Goal: Task Accomplishment & Management: Manage account settings

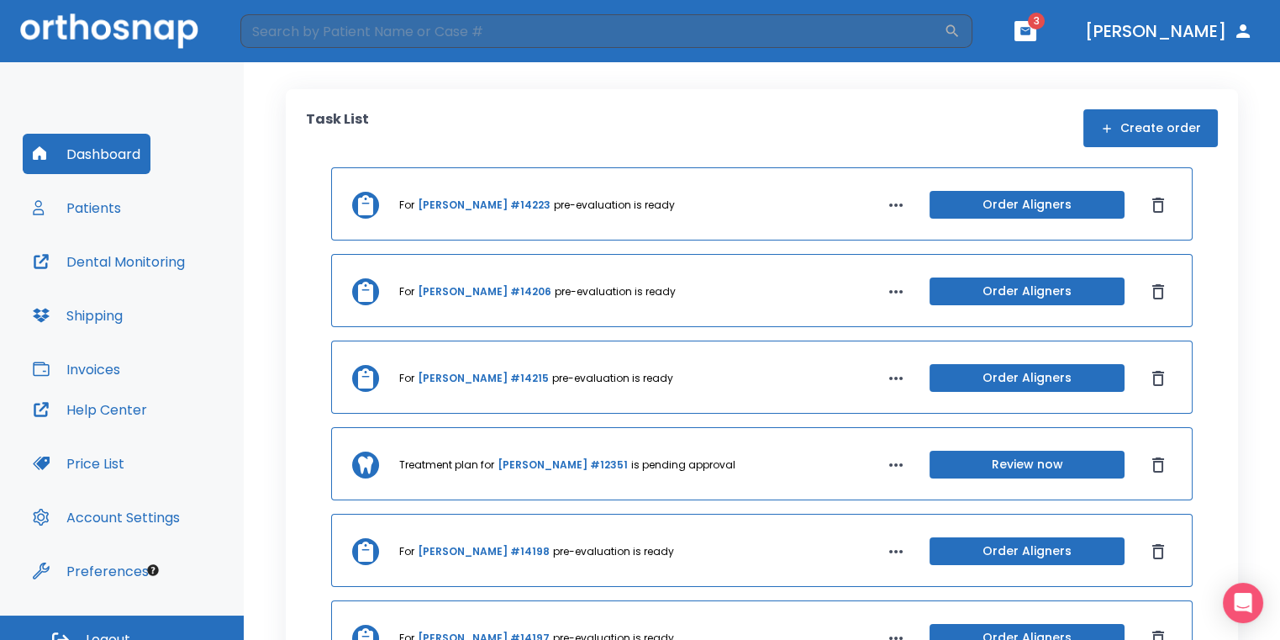
click at [925, 13] on header "​ 3 [PERSON_NAME]" at bounding box center [640, 31] width 1280 height 62
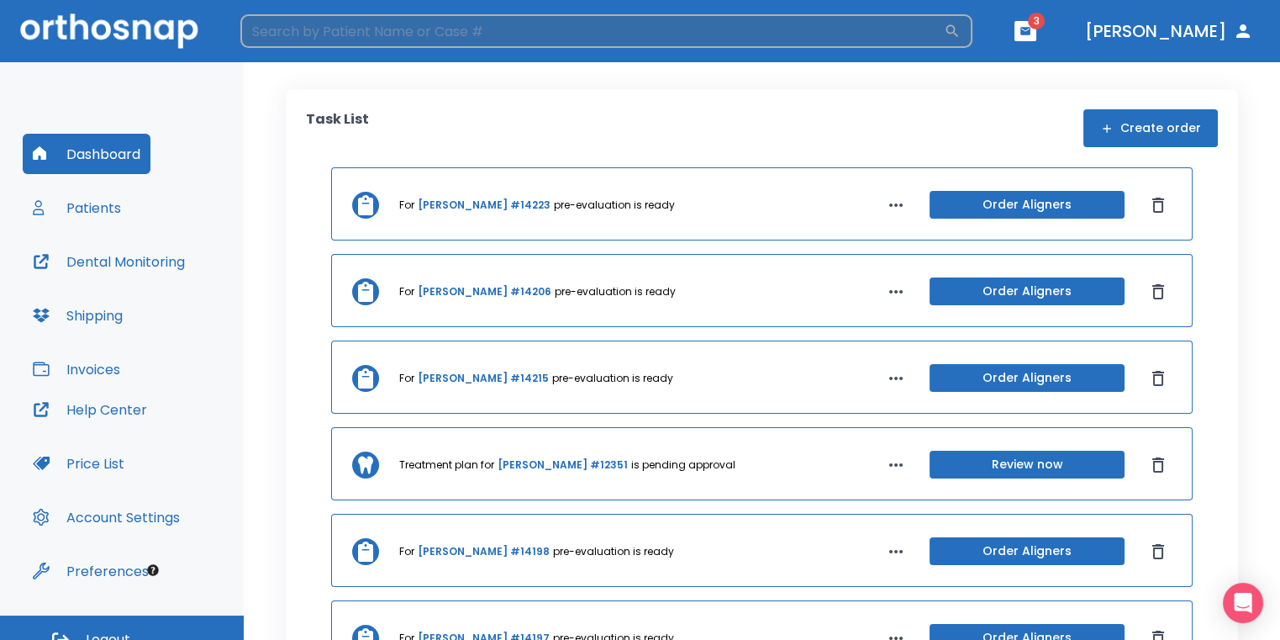
click at [914, 37] on input "search" at bounding box center [592, 31] width 704 height 34
type input "[PERSON_NAME]"
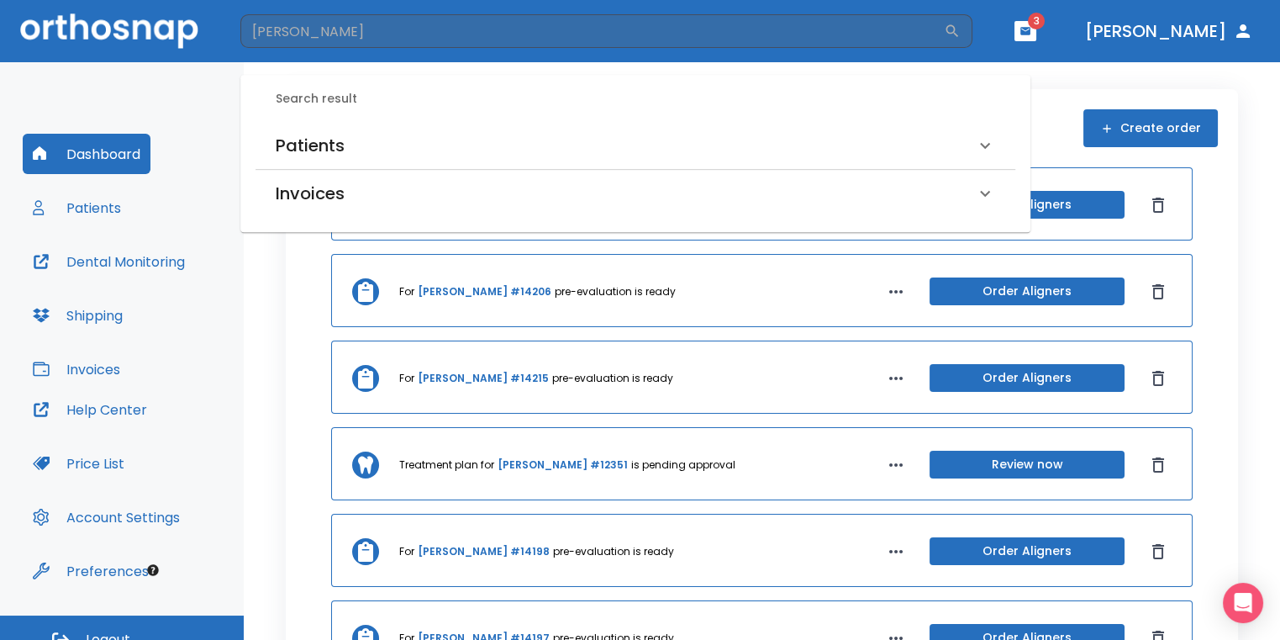
click at [488, 145] on div "Patients" at bounding box center [625, 145] width 699 height 27
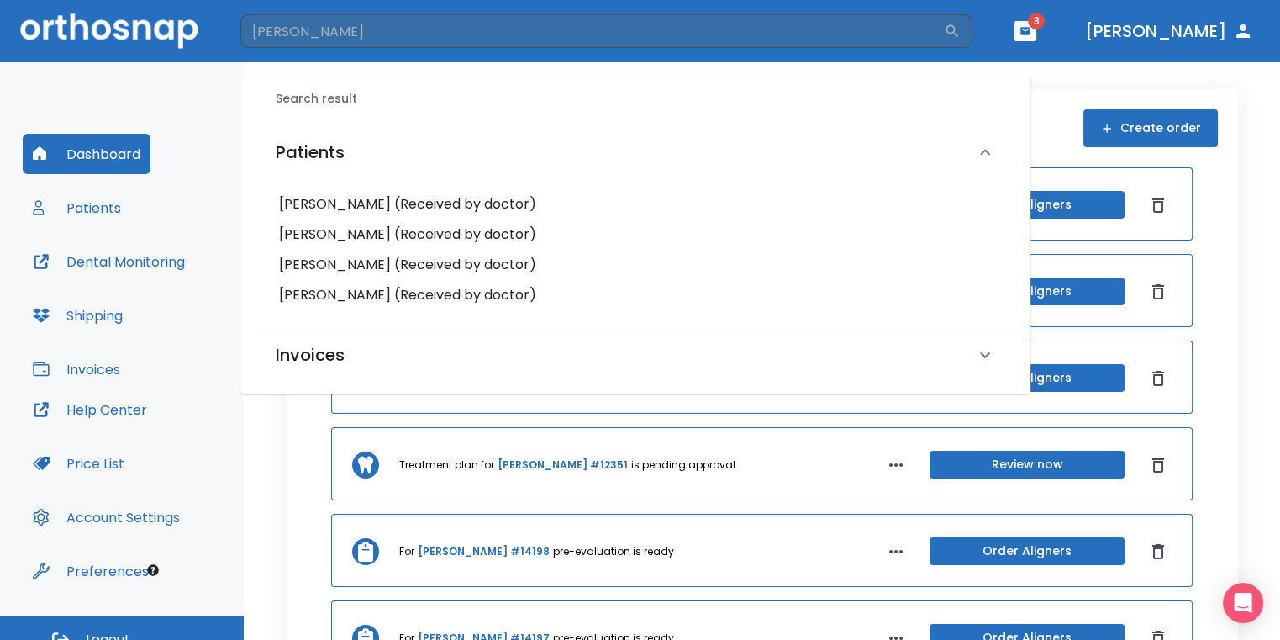
click at [355, 295] on h6 "[PERSON_NAME] (Received by doctor)" at bounding box center [635, 295] width 713 height 24
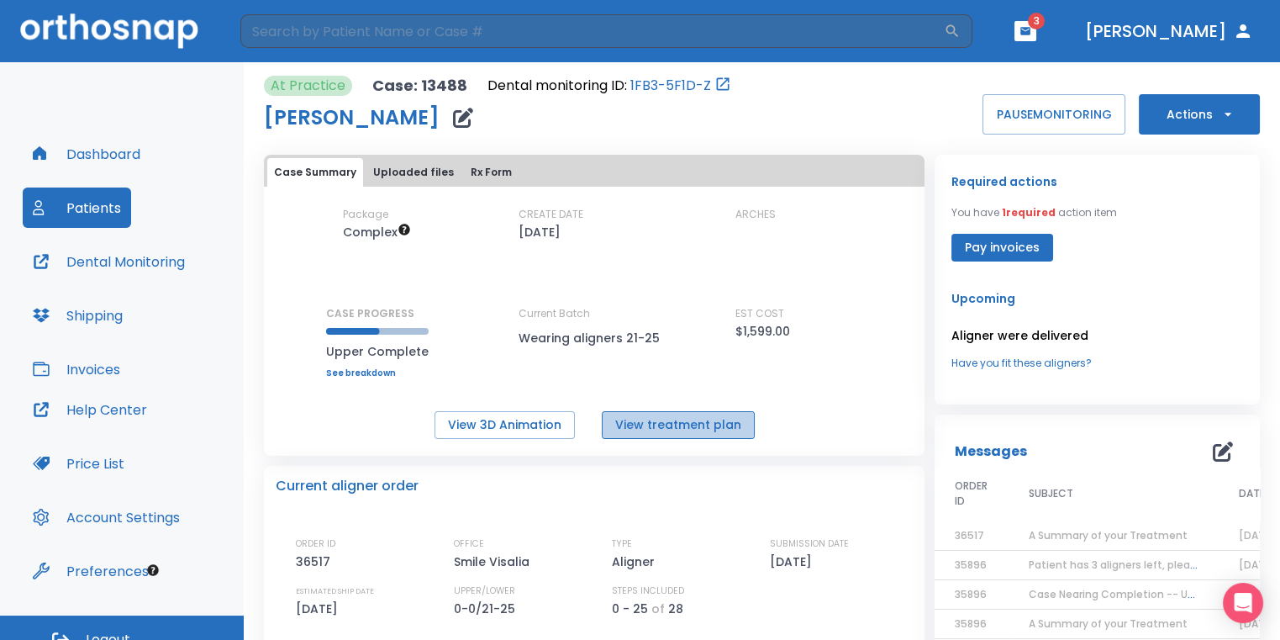
click at [705, 425] on button "View treatment plan" at bounding box center [678, 425] width 153 height 28
click at [1226, 106] on button "Actions" at bounding box center [1199, 114] width 121 height 40
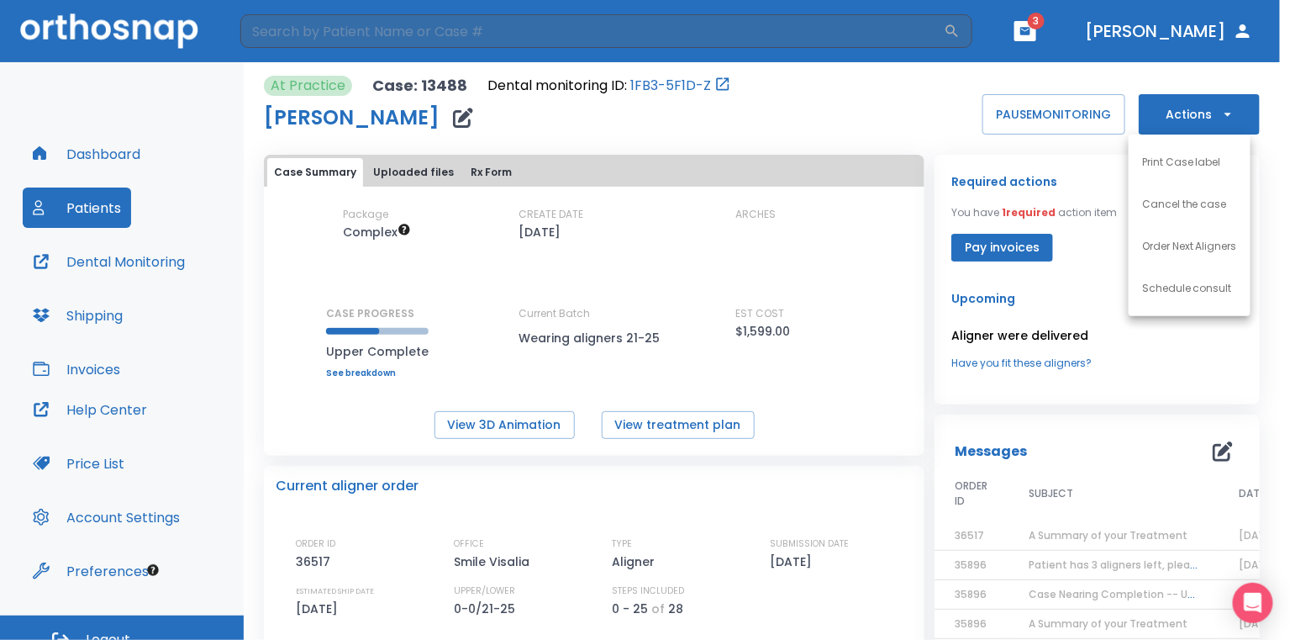
click at [1205, 258] on li "Order Next Aligners" at bounding box center [1190, 246] width 122 height 42
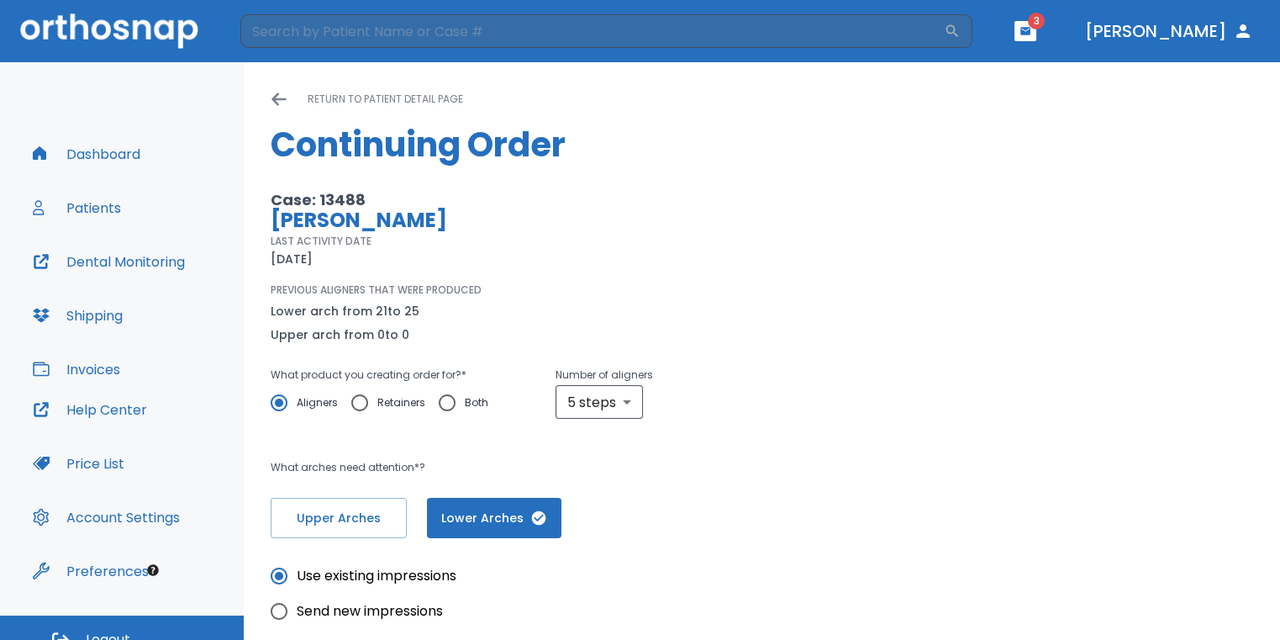
scroll to position [84, 0]
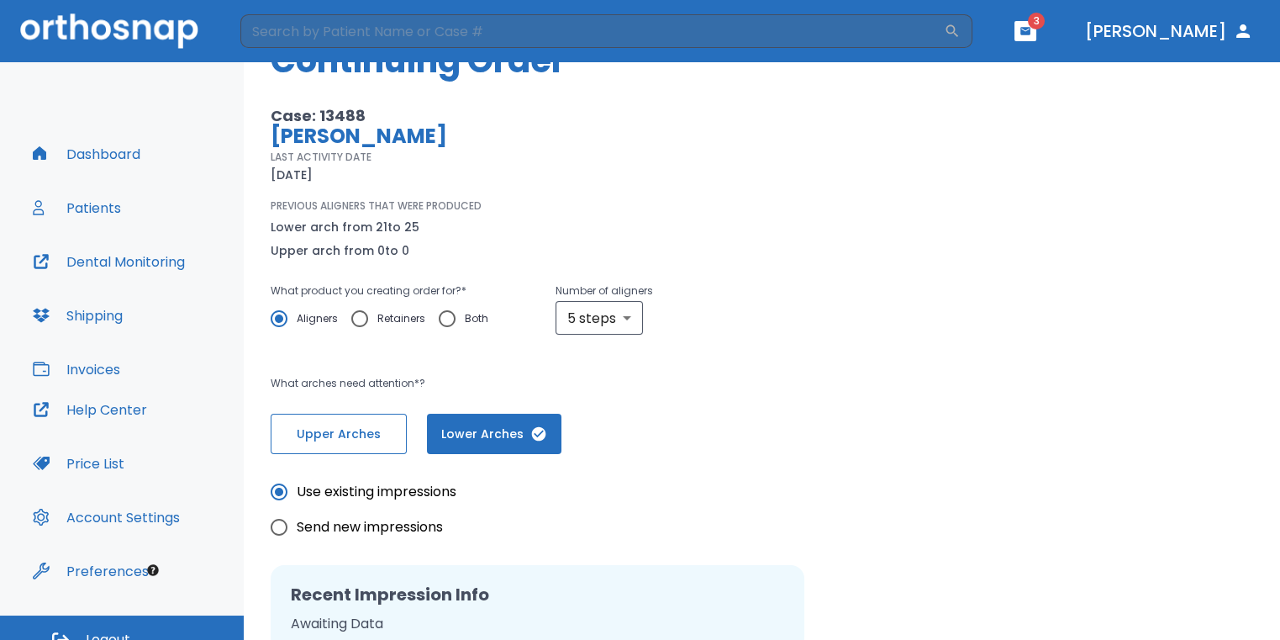
click at [373, 437] on span "Upper Arches" at bounding box center [338, 434] width 101 height 18
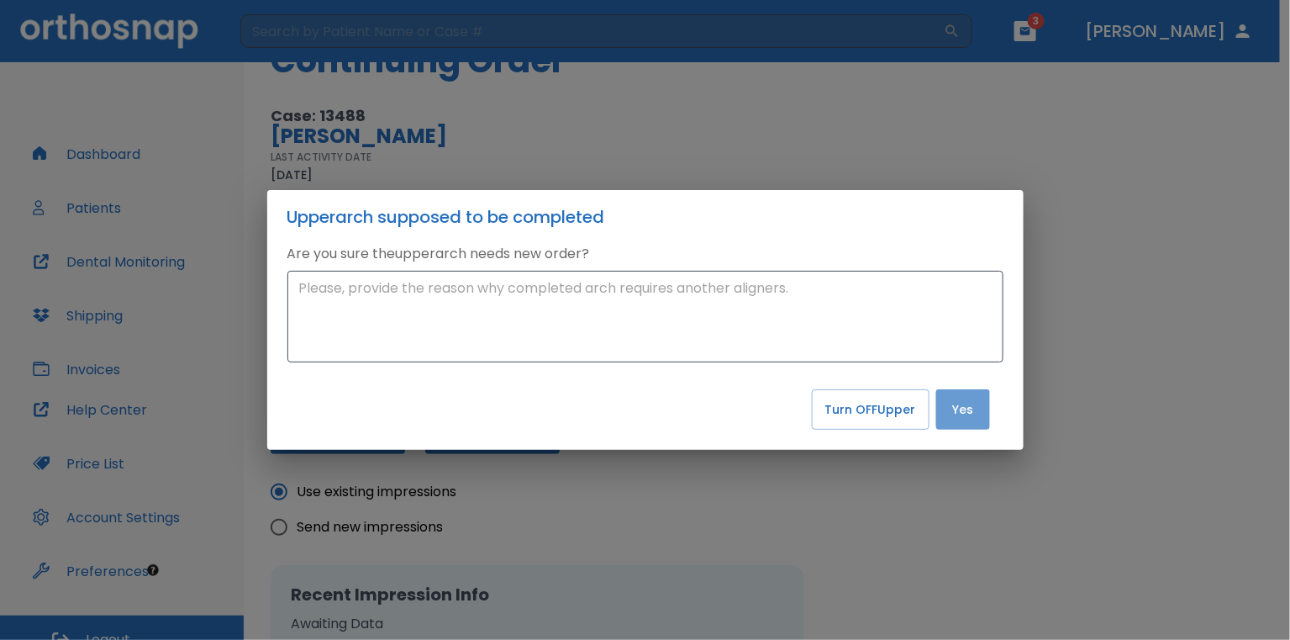
click at [972, 408] on button "Yes" at bounding box center [963, 409] width 54 height 40
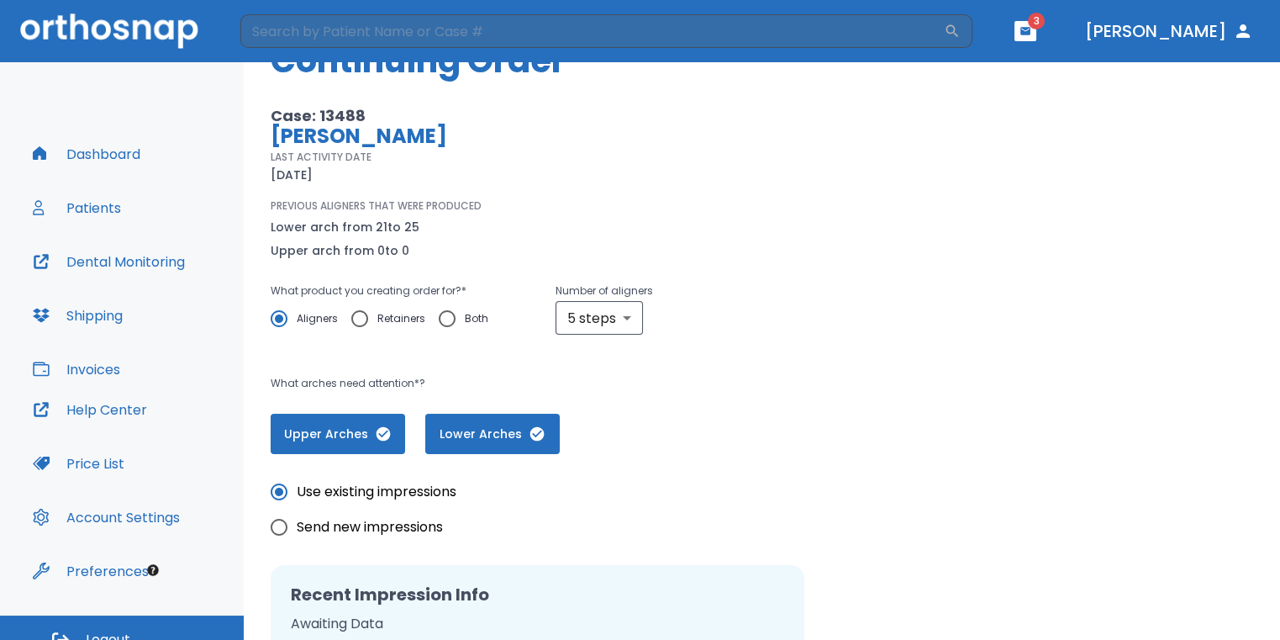
click at [359, 318] on input "Retainers" at bounding box center [359, 318] width 35 height 35
radio input "true"
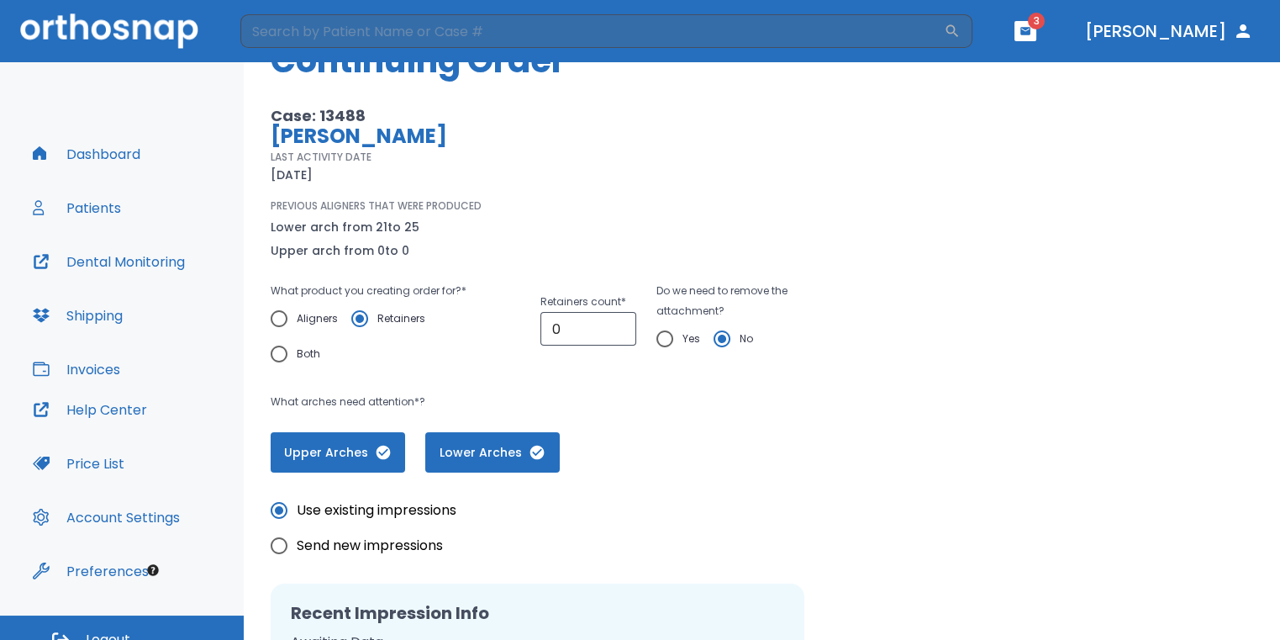
click at [497, 435] on button "Lower Arches" at bounding box center [492, 452] width 134 height 40
click at [661, 342] on input "Yes" at bounding box center [664, 338] width 35 height 35
radio input "true"
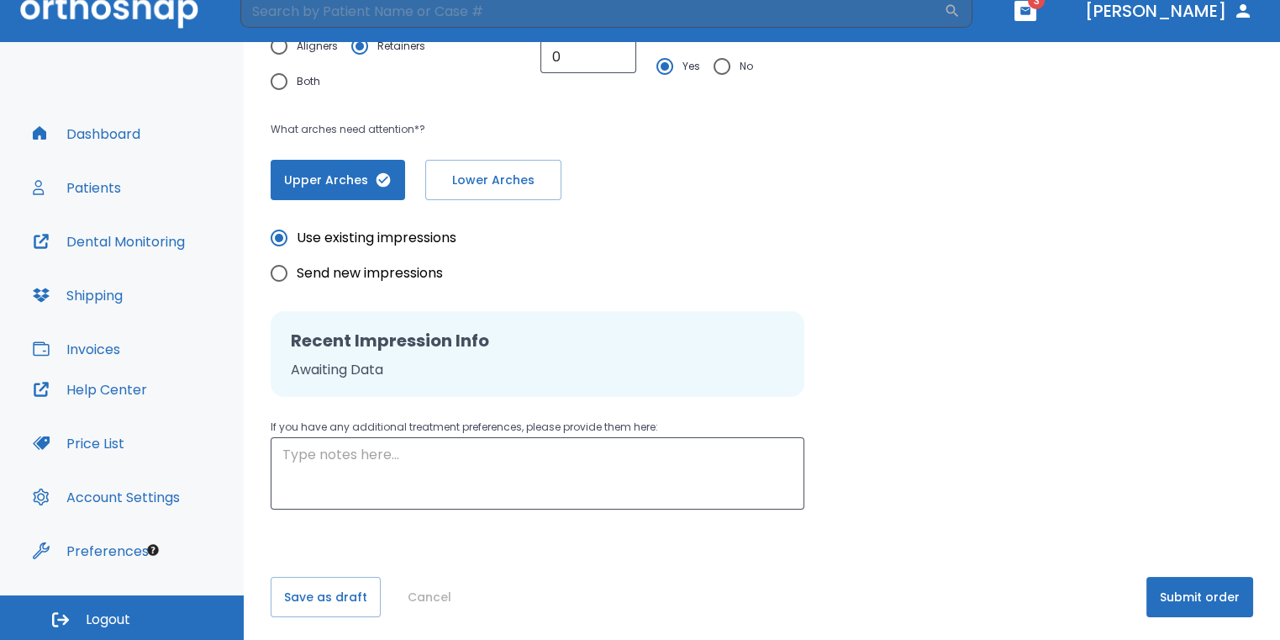
scroll to position [168, 0]
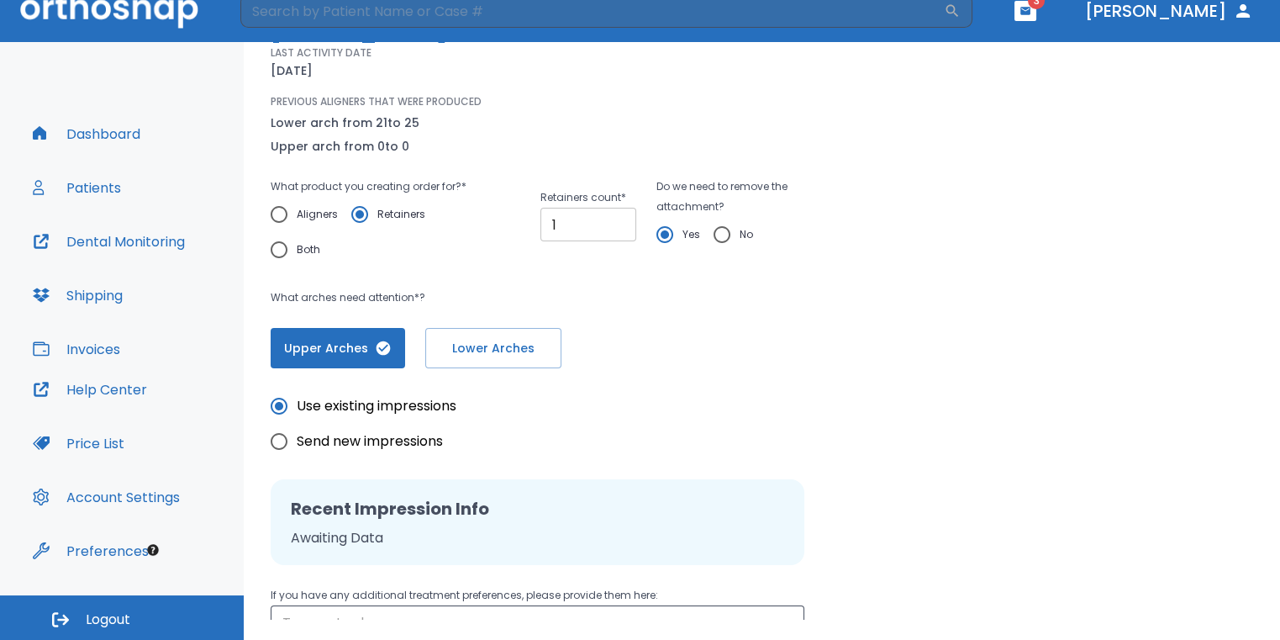
type input "1"
click at [616, 217] on input "1" at bounding box center [588, 225] width 96 height 34
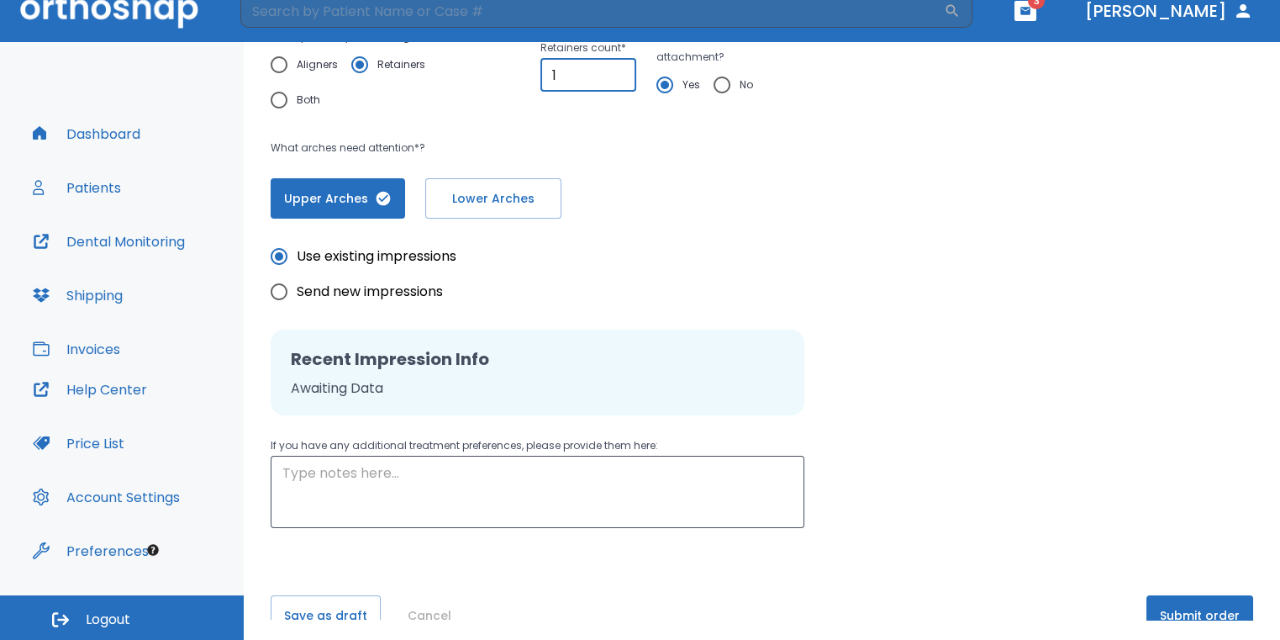
scroll to position [360, 0]
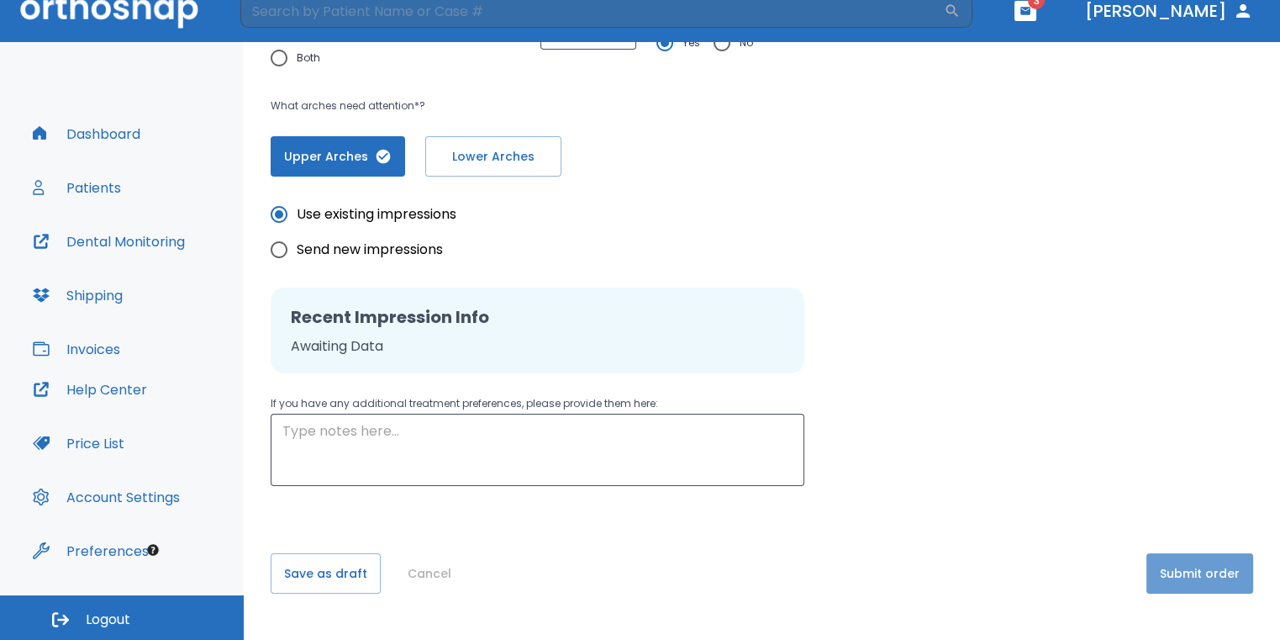
click at [1229, 581] on button "Submit order" at bounding box center [1199, 573] width 107 height 40
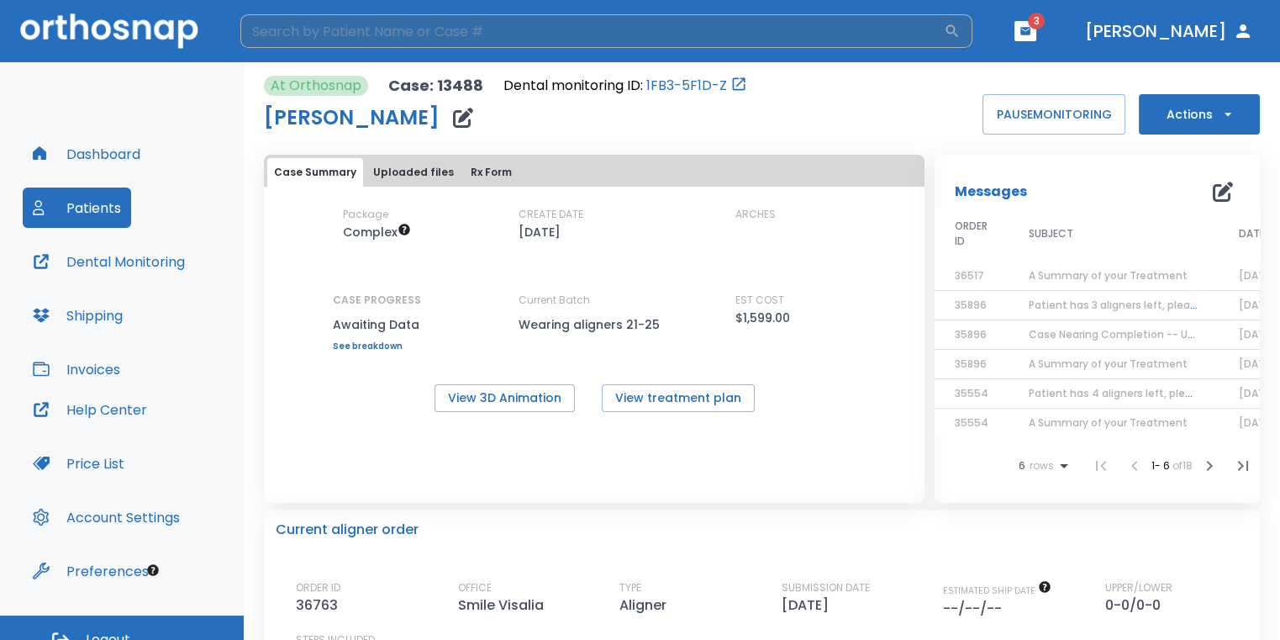
click at [504, 32] on input "search" at bounding box center [592, 31] width 704 height 34
type input "[PERSON_NAME]"
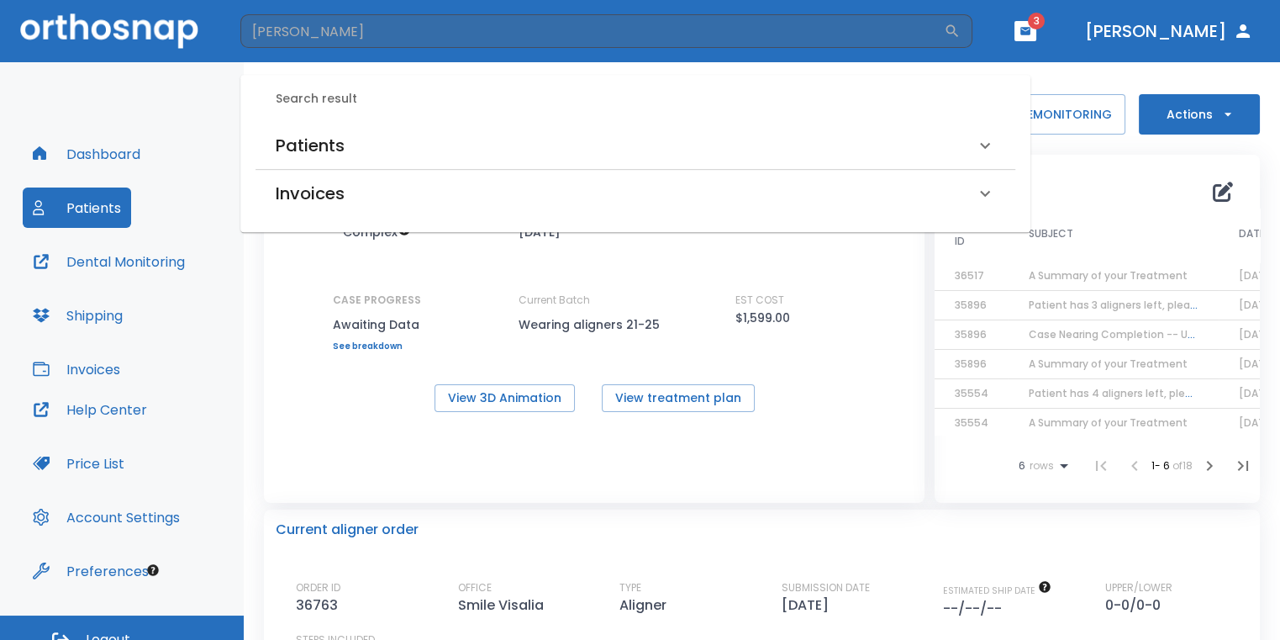
click at [526, 145] on div "Patients" at bounding box center [625, 145] width 699 height 27
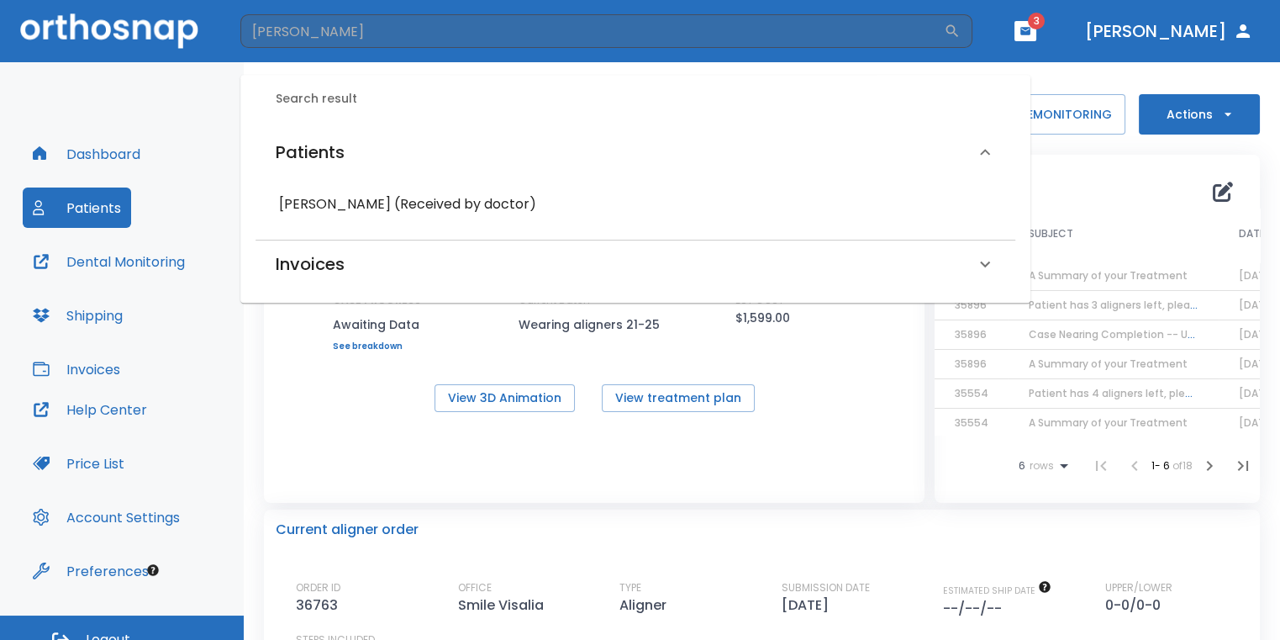
click at [484, 214] on h6 "[PERSON_NAME] (Received by doctor)" at bounding box center [635, 204] width 713 height 24
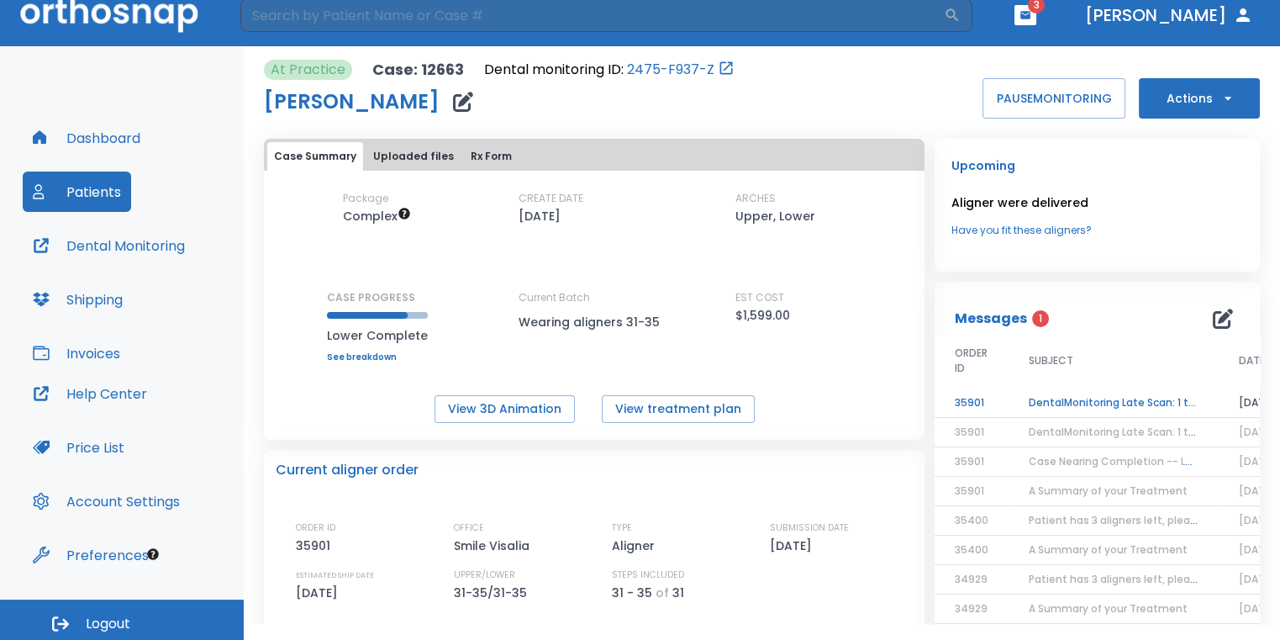
scroll to position [20, 0]
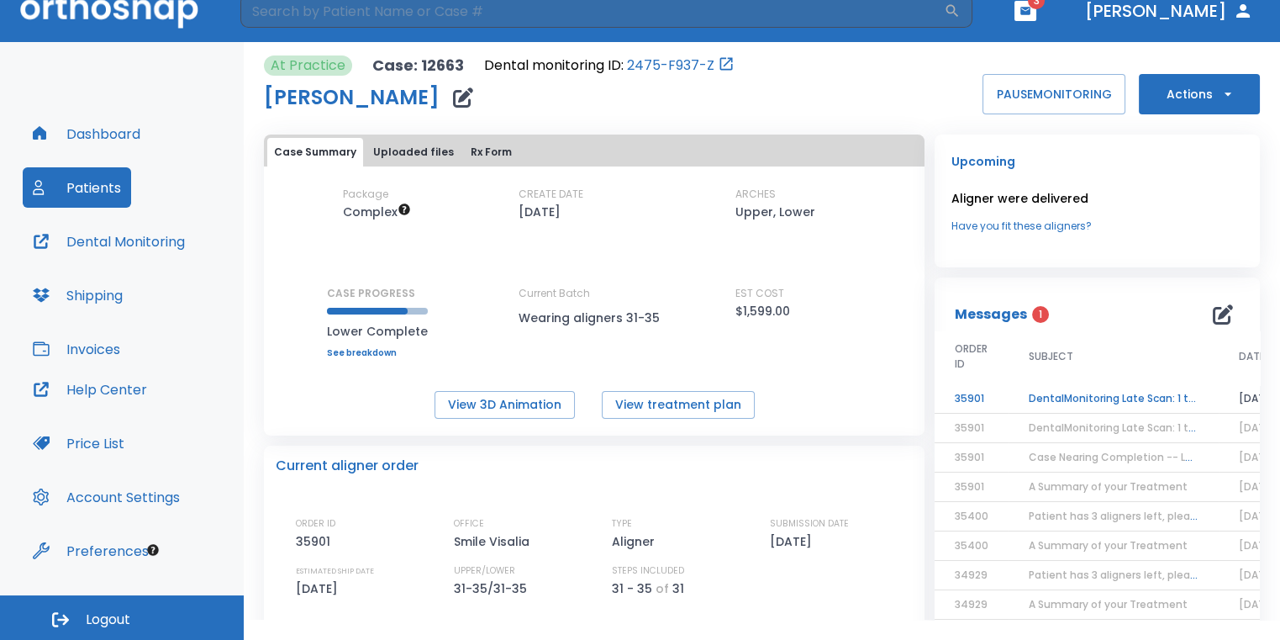
click at [1167, 79] on button "Actions" at bounding box center [1199, 94] width 121 height 40
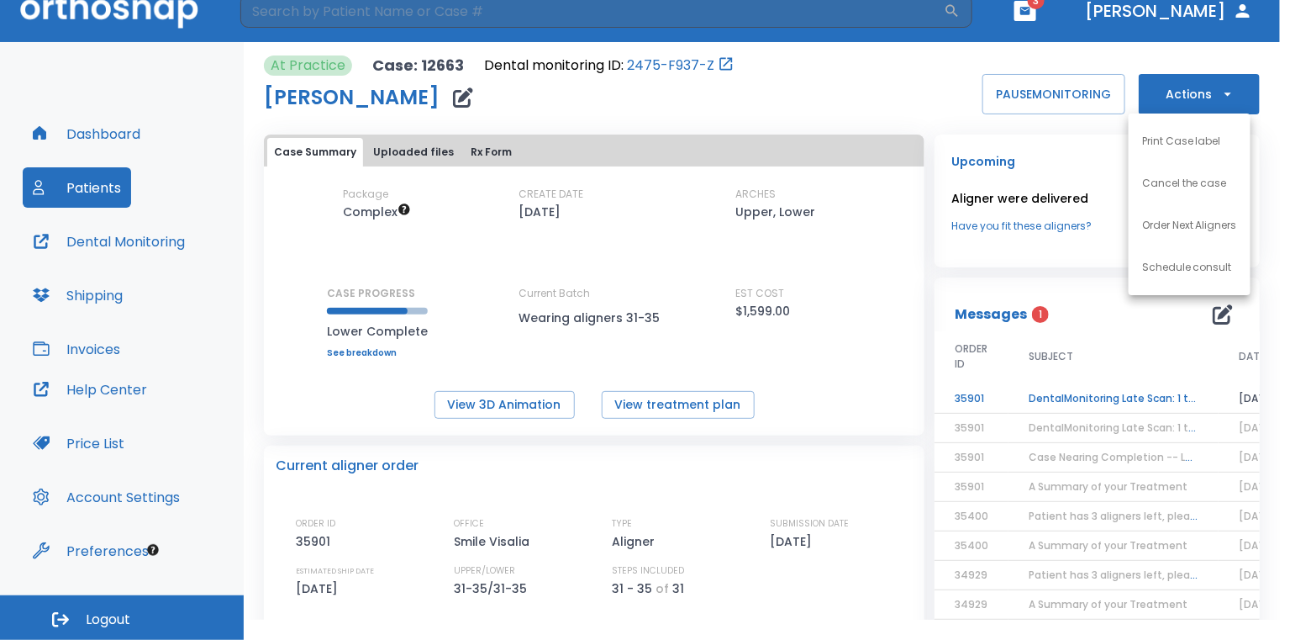
click at [1176, 224] on p "Order Next Aligners" at bounding box center [1189, 225] width 95 height 15
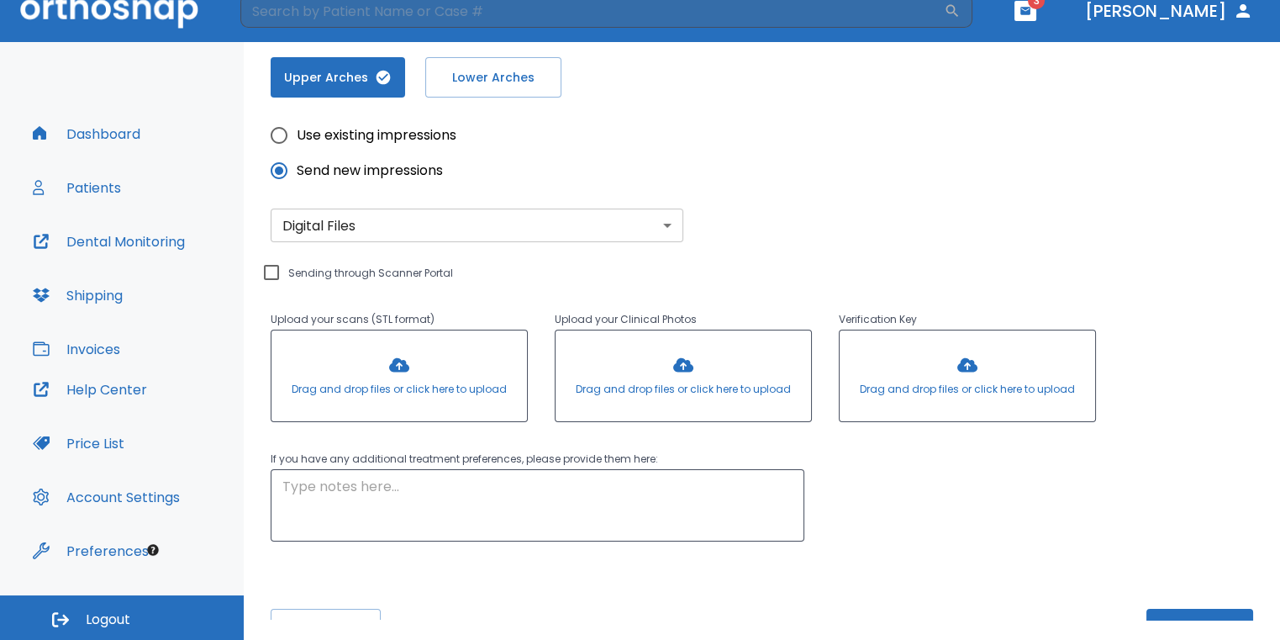
scroll to position [476, 0]
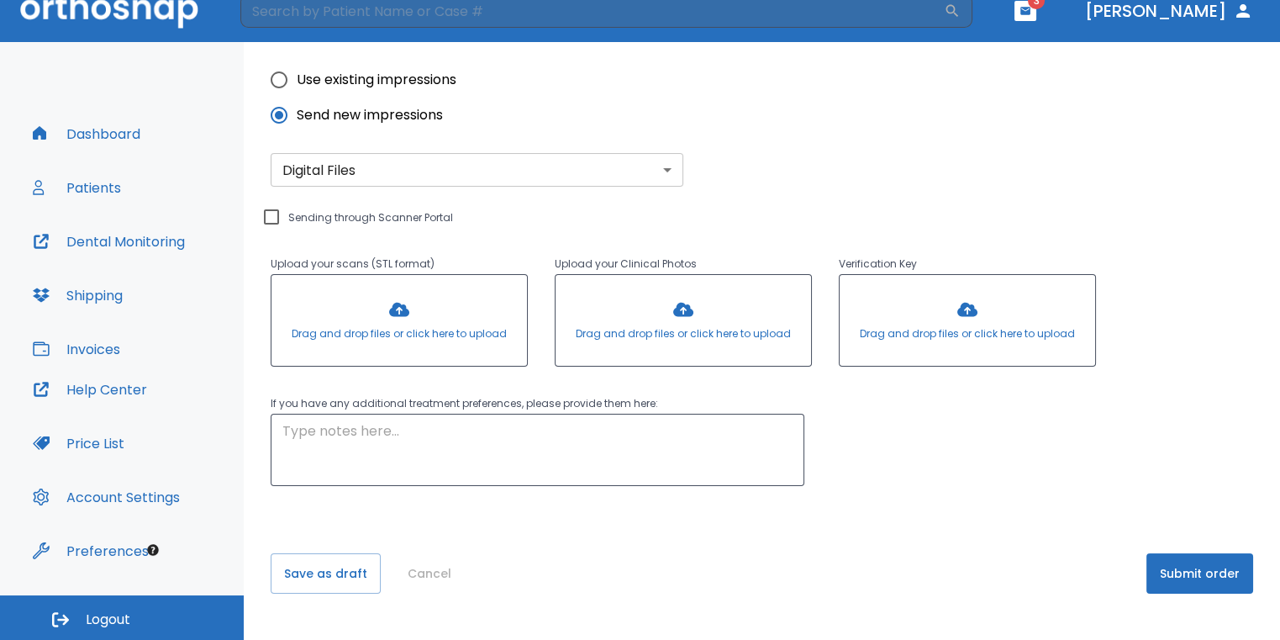
click at [1167, 574] on button "Submit order" at bounding box center [1199, 573] width 107 height 40
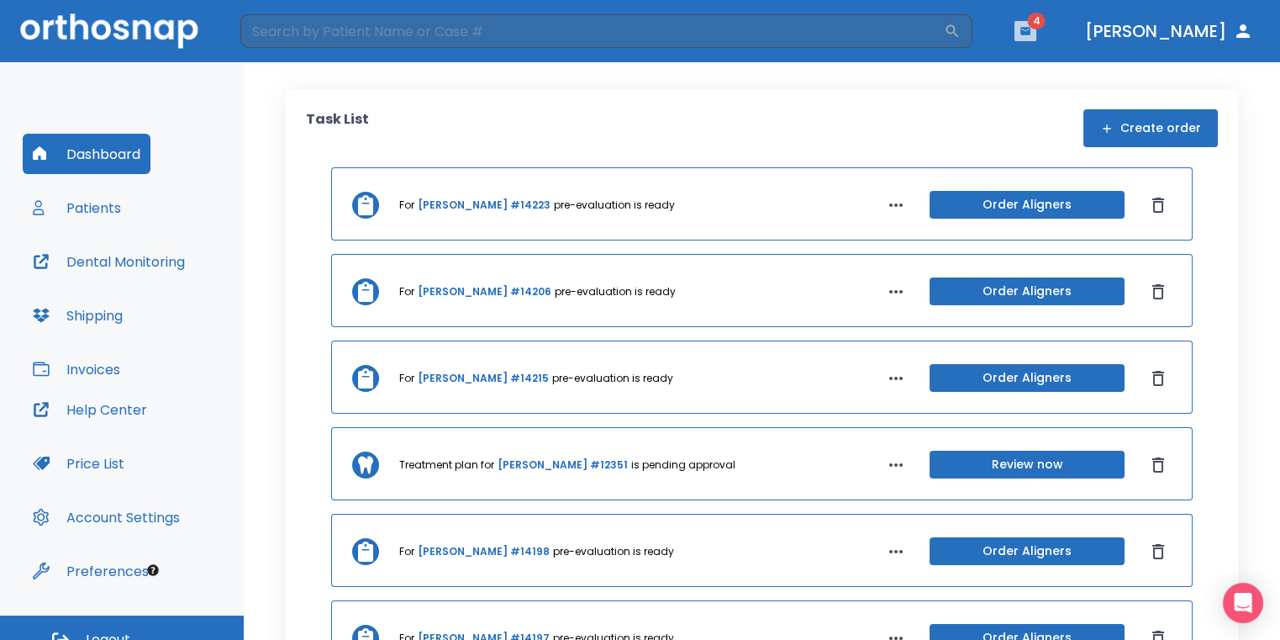
click at [1030, 31] on icon "button" at bounding box center [1025, 31] width 10 height 8
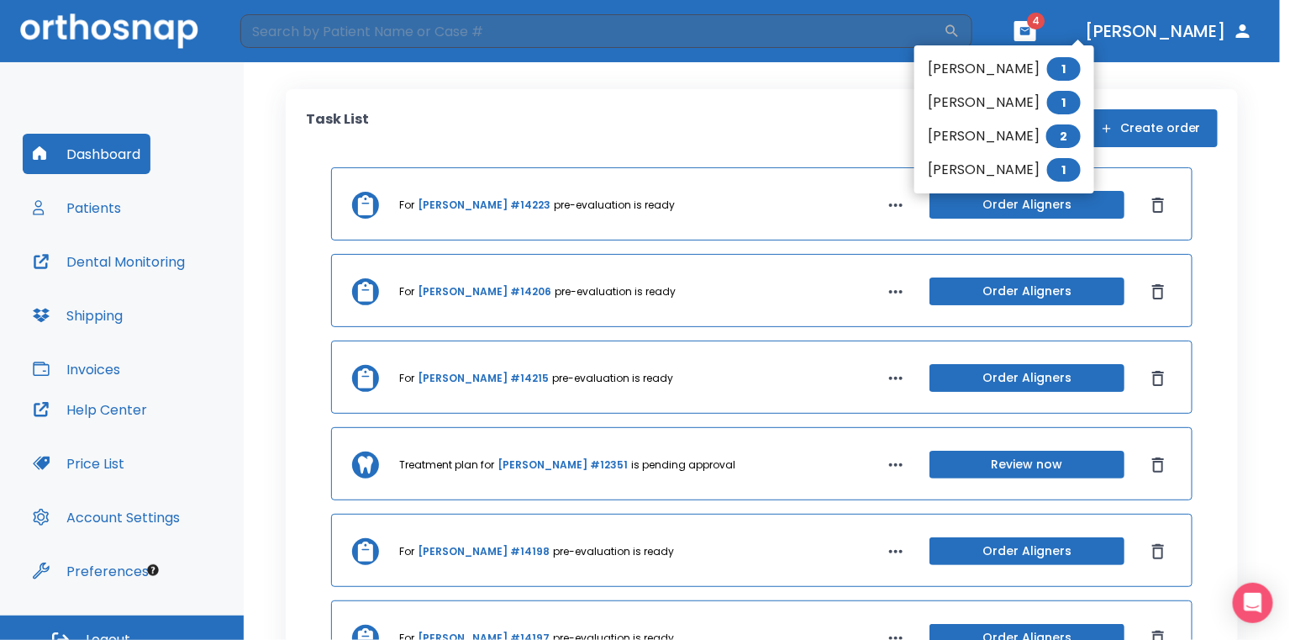
click at [1029, 60] on li "James Faucett 1" at bounding box center [1004, 69] width 180 height 34
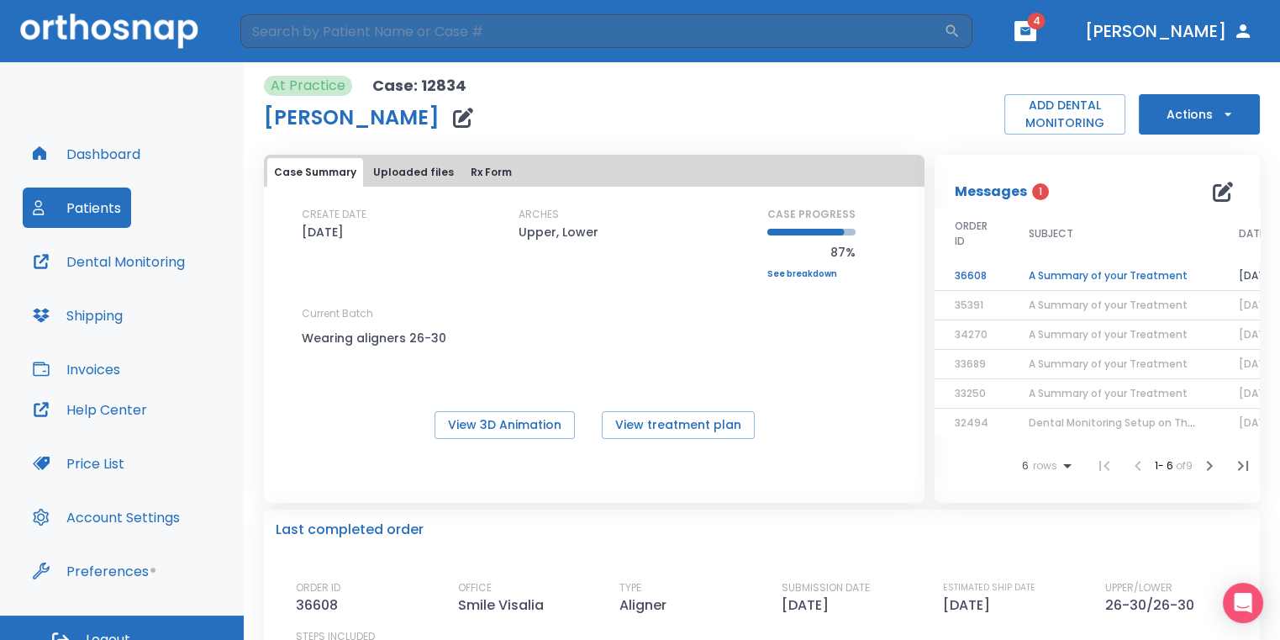
click at [1104, 265] on td "A Summary of your Treatment" at bounding box center [1114, 275] width 210 height 29
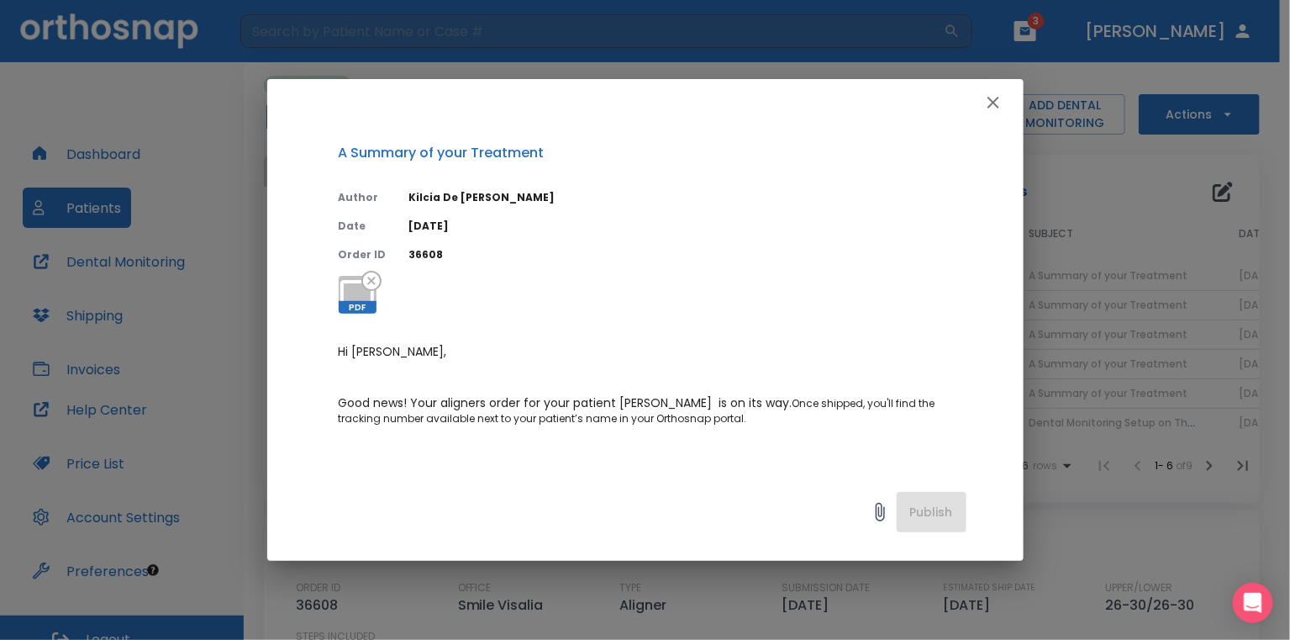
click at [988, 103] on icon "button" at bounding box center [993, 102] width 20 height 20
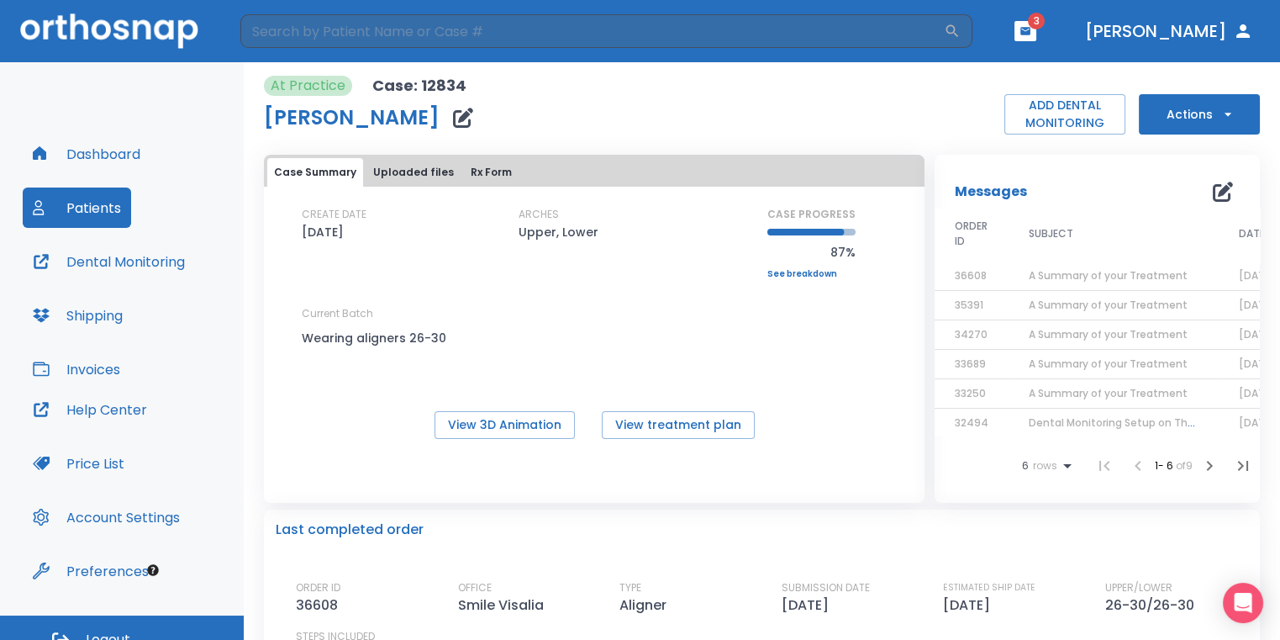
click at [1030, 33] on icon "button" at bounding box center [1025, 31] width 10 height 8
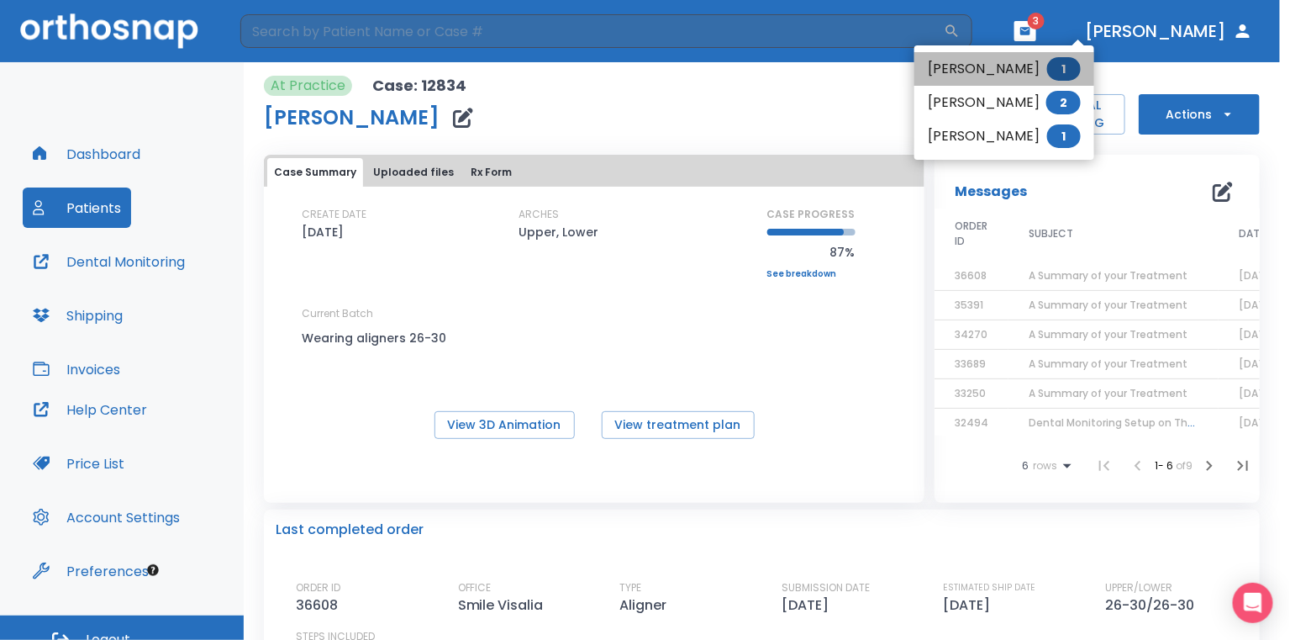
click at [1015, 71] on li "Crystal Ortiz 1" at bounding box center [1004, 69] width 180 height 34
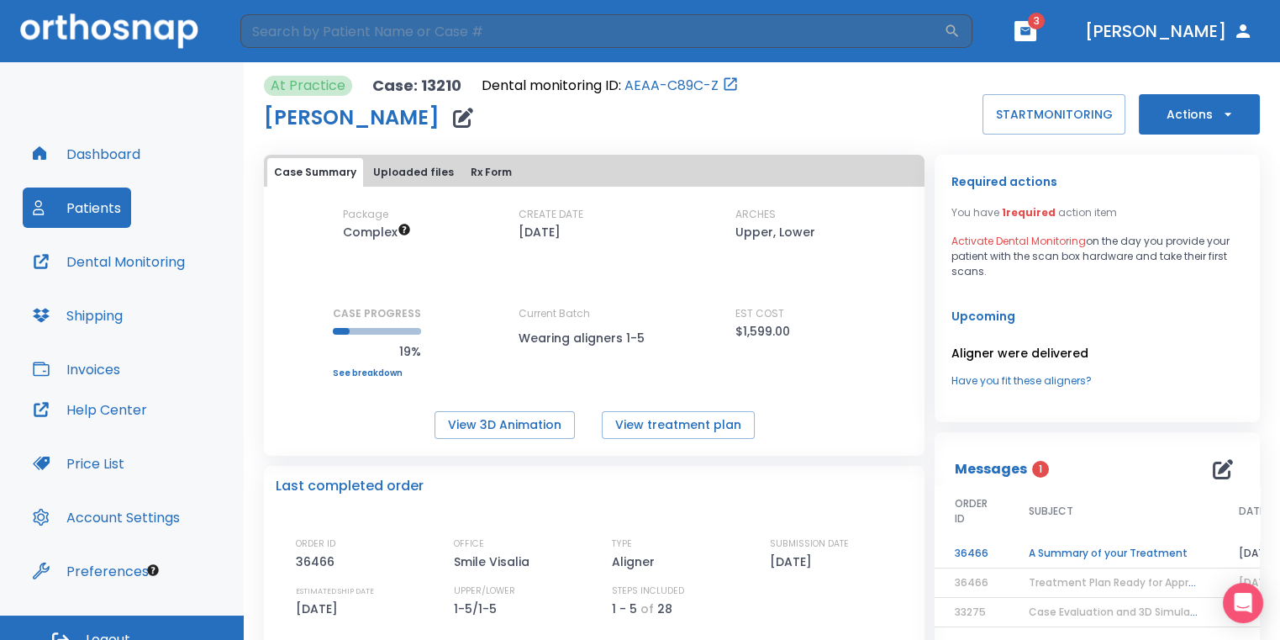
click at [1106, 551] on td "A Summary of your Treatment" at bounding box center [1114, 553] width 210 height 29
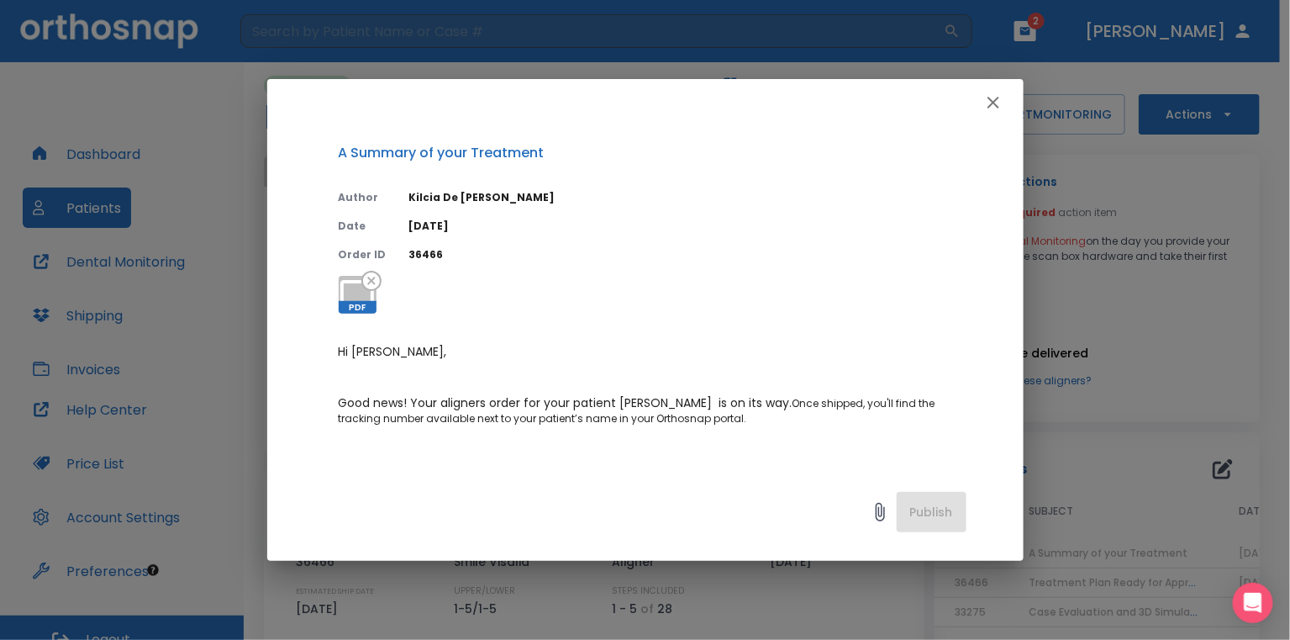
click at [1003, 109] on icon "button" at bounding box center [993, 102] width 20 height 20
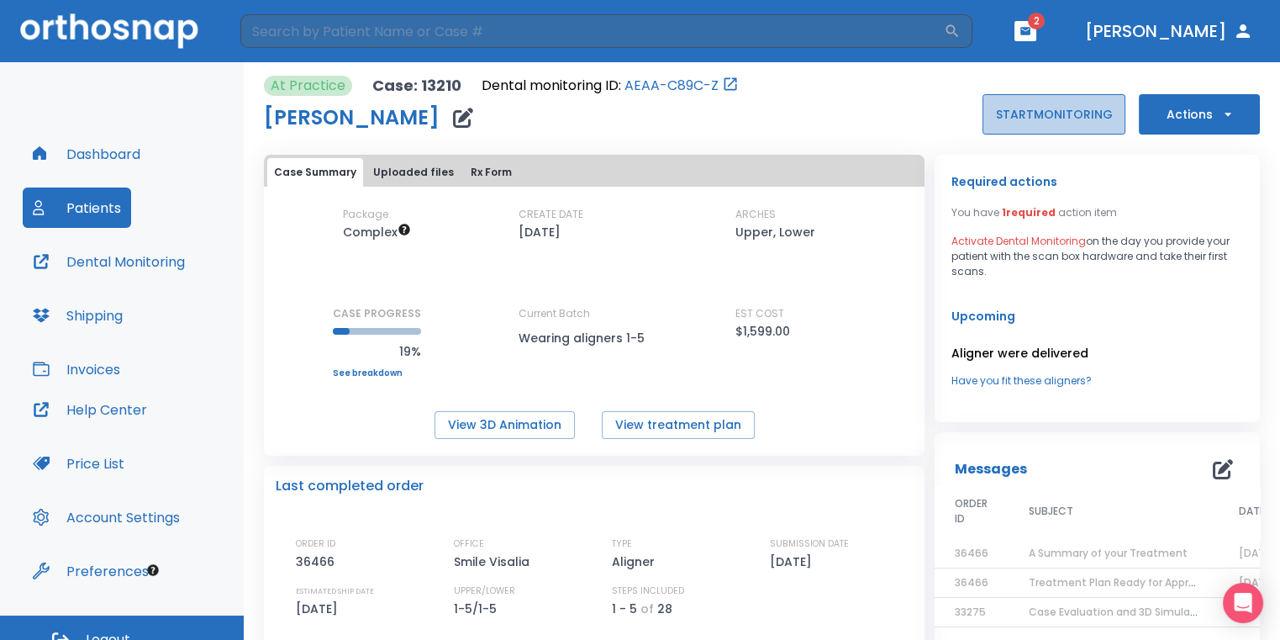
click at [1006, 119] on button "START MONITORING" at bounding box center [1054, 114] width 143 height 40
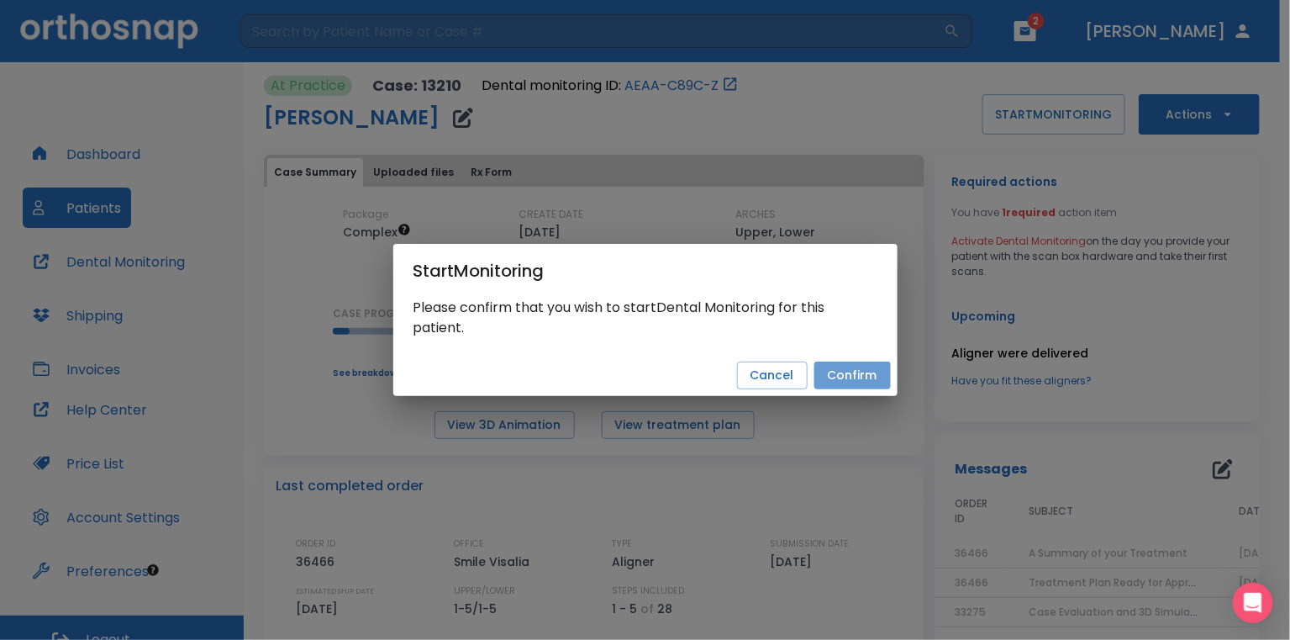
click at [845, 381] on button "Confirm" at bounding box center [852, 375] width 76 height 28
